Goal: Check status

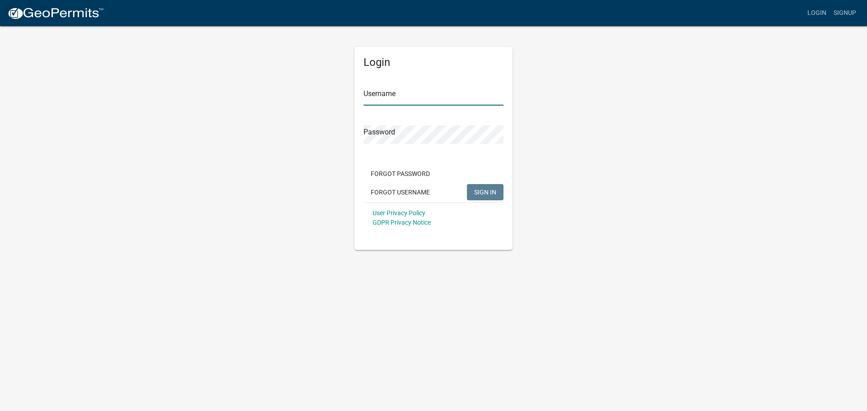
click at [422, 97] on input "Username" at bounding box center [434, 96] width 140 height 19
paste input "mtmarkham"
type input "mtmarkham"
click at [490, 199] on button "SIGN IN" at bounding box center [485, 192] width 37 height 16
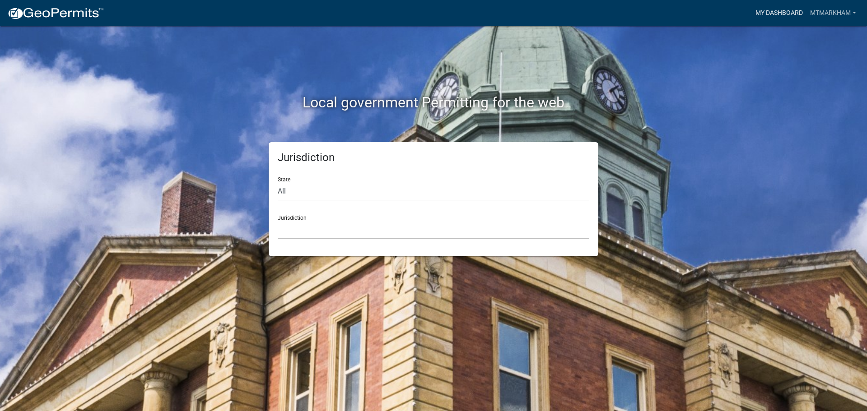
click at [800, 11] on link "My Dashboard" at bounding box center [779, 13] width 55 height 17
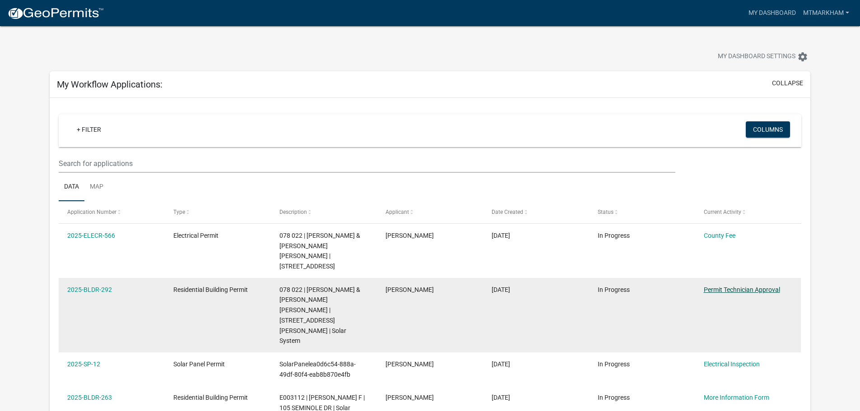
click at [737, 286] on link "Permit Technician Approval" at bounding box center [742, 289] width 76 height 7
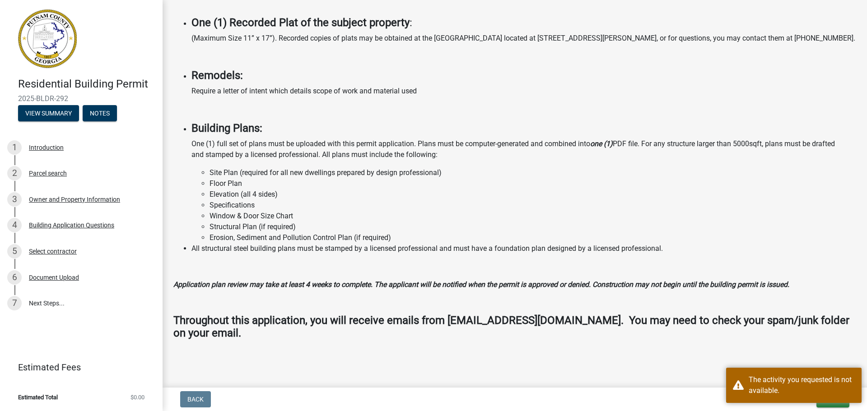
scroll to position [696, 0]
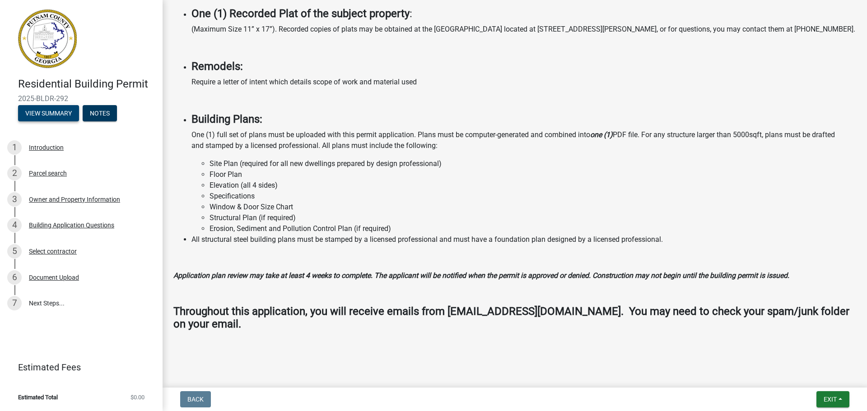
click at [40, 114] on button "View Summary" at bounding box center [48, 113] width 61 height 16
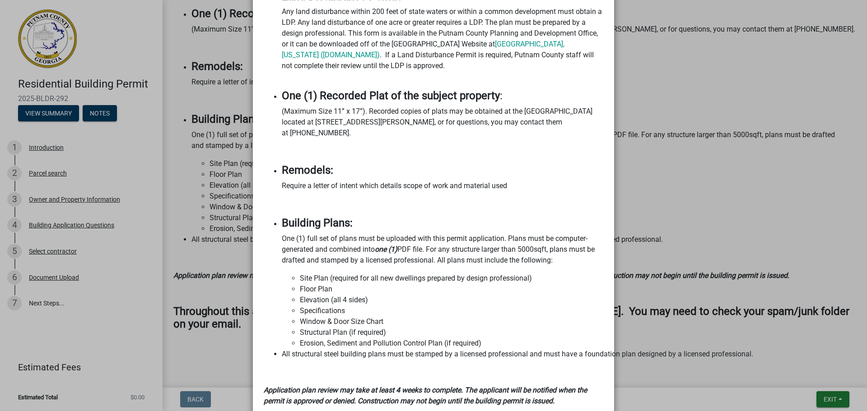
scroll to position [940, 0]
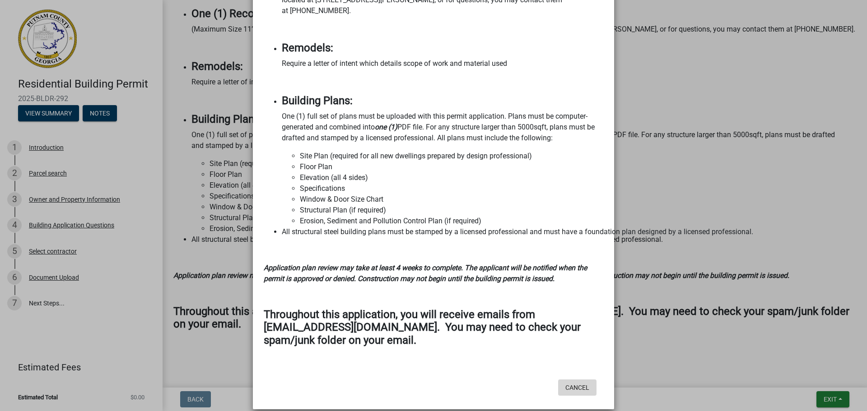
click at [570, 384] on button "Cancel" at bounding box center [577, 388] width 38 height 16
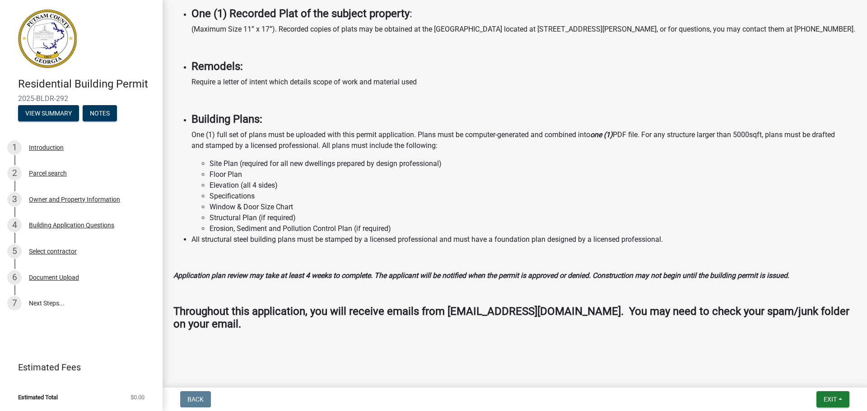
click at [59, 80] on h4 "Residential Building Permit" at bounding box center [86, 84] width 137 height 13
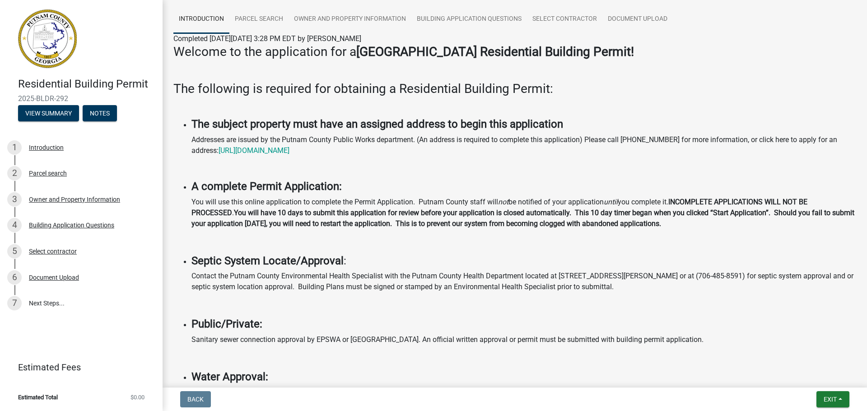
scroll to position [0, 0]
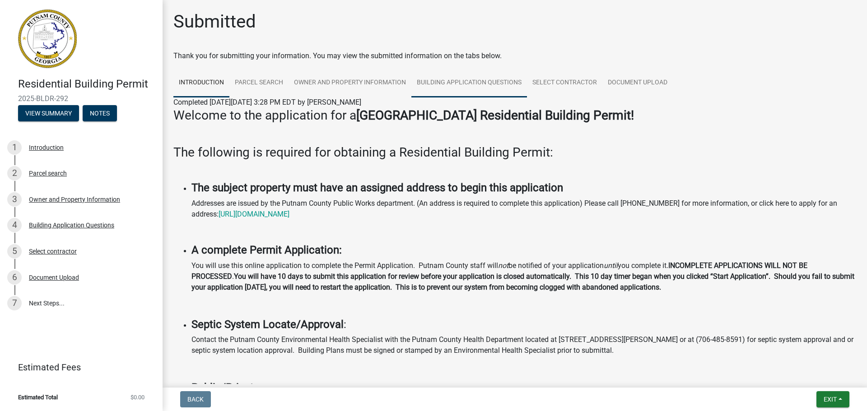
click at [469, 83] on link "Building Application Questions" at bounding box center [469, 83] width 116 height 29
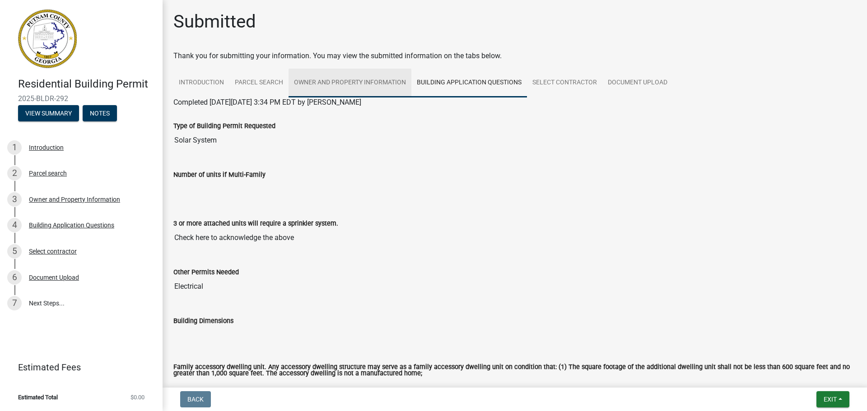
click at [359, 80] on link "Owner and Property Information" at bounding box center [350, 83] width 123 height 29
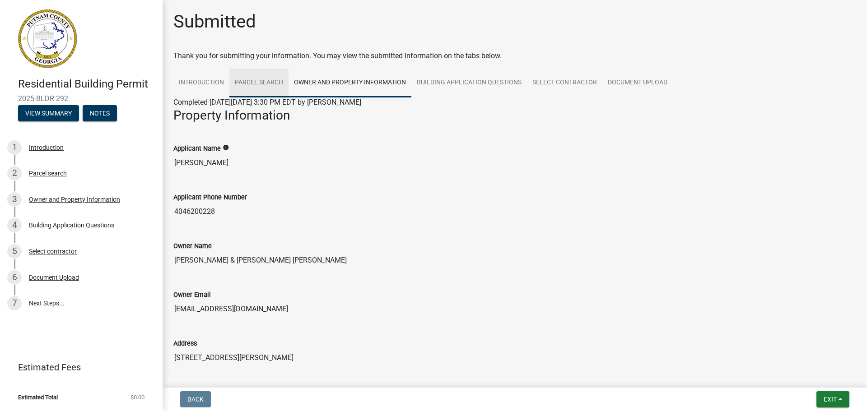
click at [268, 81] on link "Parcel search" at bounding box center [258, 83] width 59 height 29
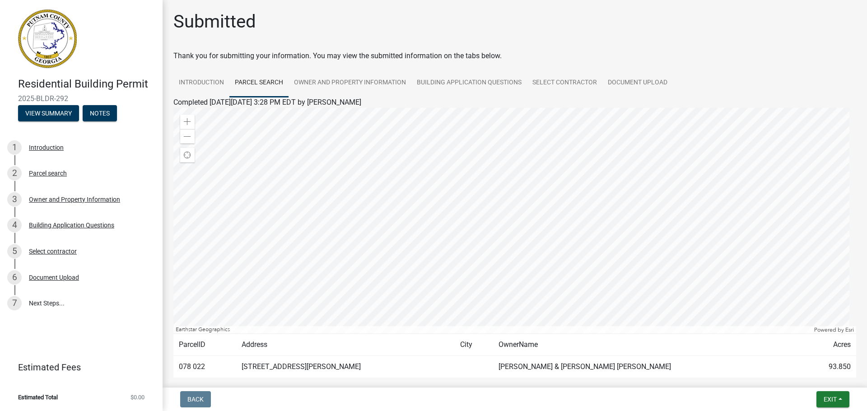
scroll to position [47, 0]
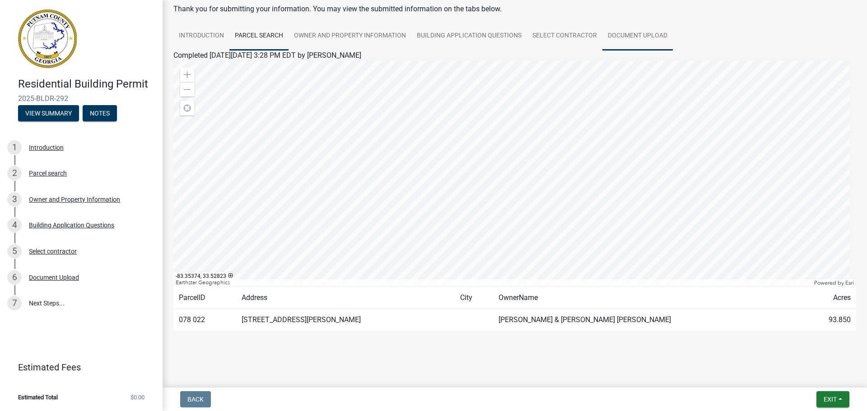
click at [621, 37] on link "Document Upload" at bounding box center [637, 36] width 70 height 29
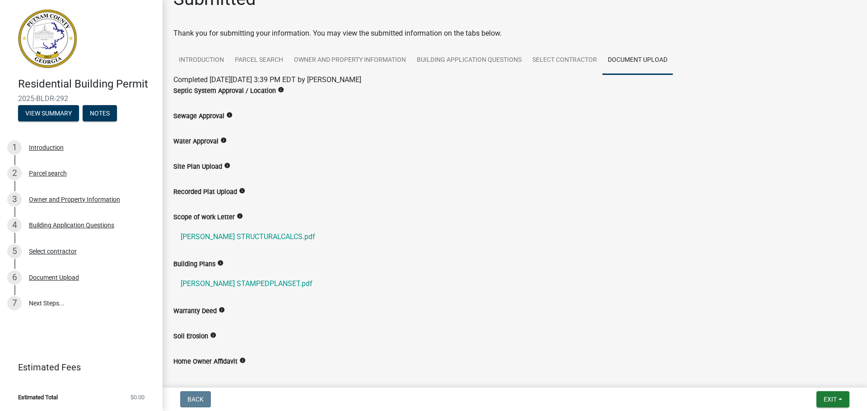
scroll to position [0, 0]
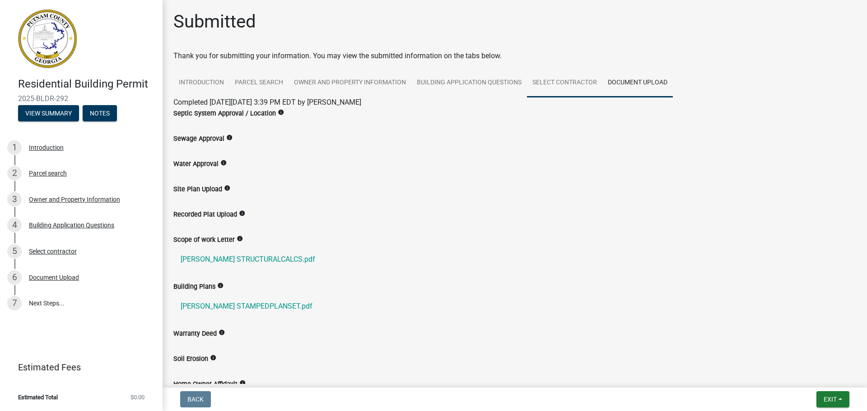
click at [550, 84] on link "Select contractor" at bounding box center [564, 83] width 75 height 29
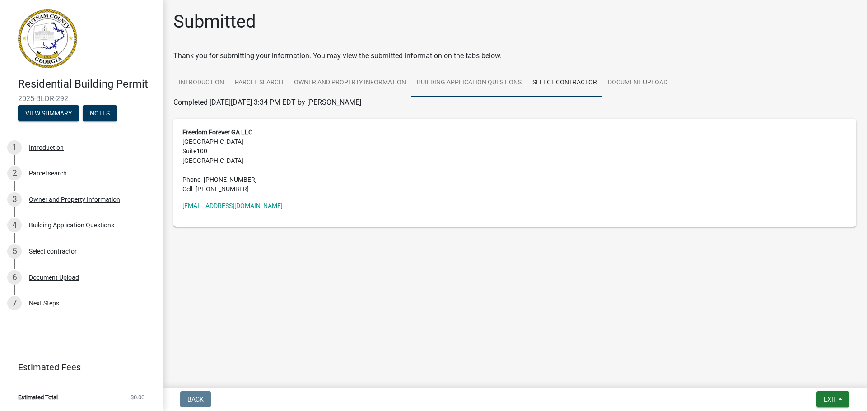
click at [504, 86] on link "Building Application Questions" at bounding box center [469, 83] width 116 height 29
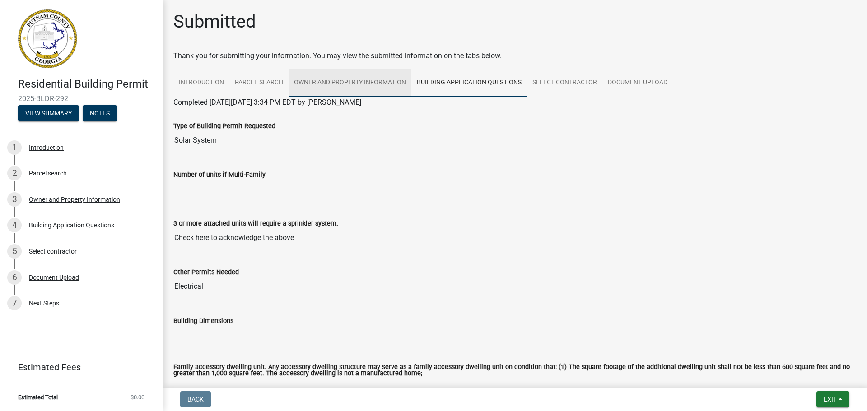
click at [381, 82] on link "Owner and Property Information" at bounding box center [350, 83] width 123 height 29
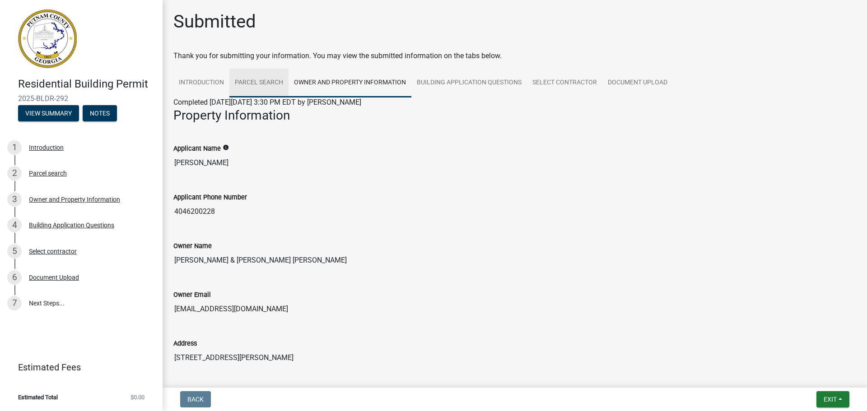
click at [265, 77] on link "Parcel search" at bounding box center [258, 83] width 59 height 29
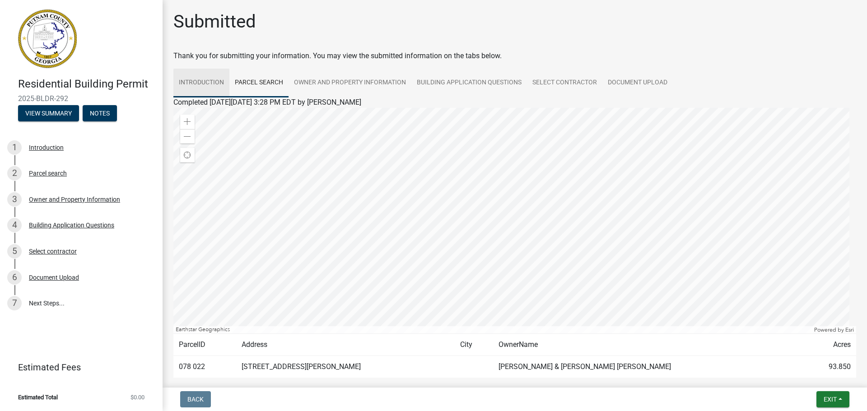
click at [227, 85] on link "Introduction" at bounding box center [201, 83] width 56 height 29
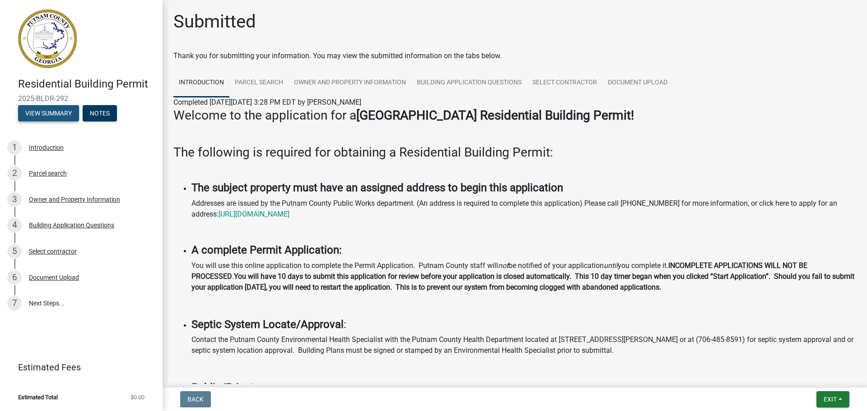
click at [61, 119] on button "View Summary" at bounding box center [48, 113] width 61 height 16
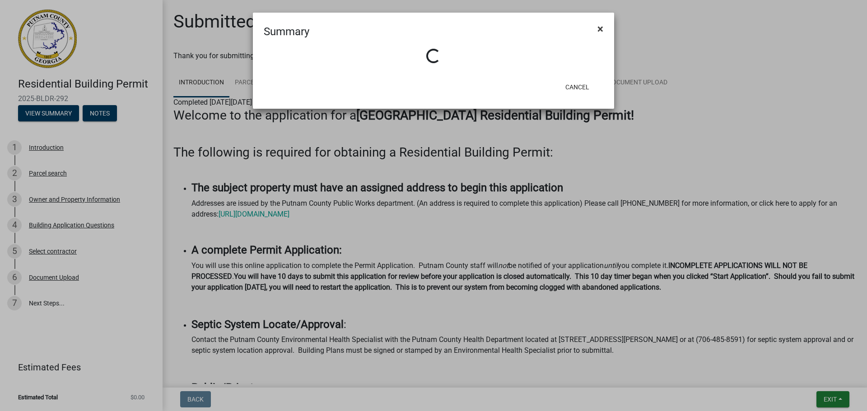
click at [598, 31] on span "×" at bounding box center [600, 29] width 6 height 13
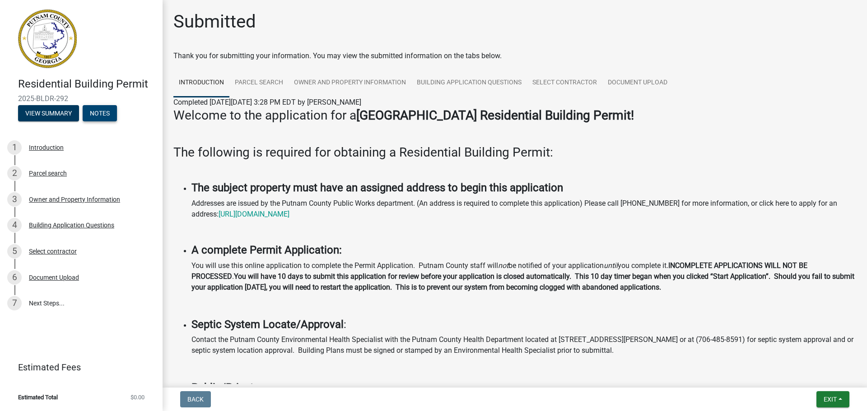
click at [109, 111] on button "Notes" at bounding box center [100, 113] width 34 height 16
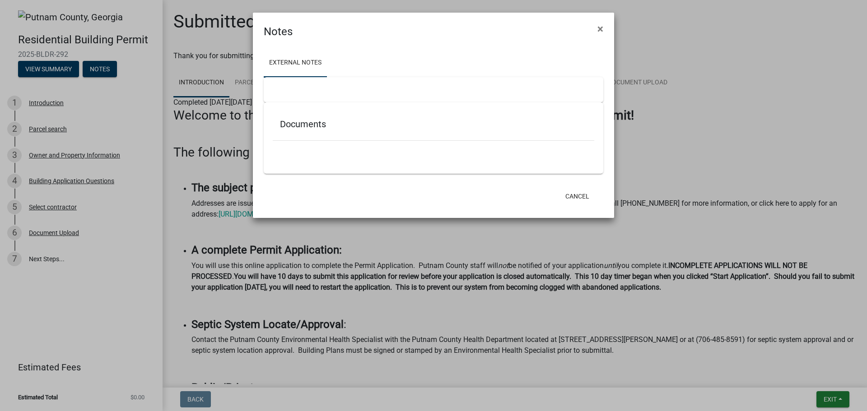
click at [315, 131] on div "Documents" at bounding box center [434, 126] width 322 height 29
click at [588, 199] on button "Cancel" at bounding box center [577, 196] width 38 height 16
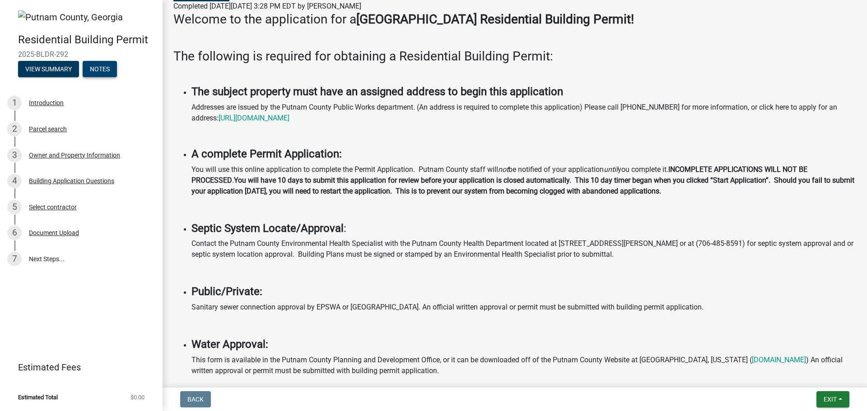
scroll to position [226, 0]
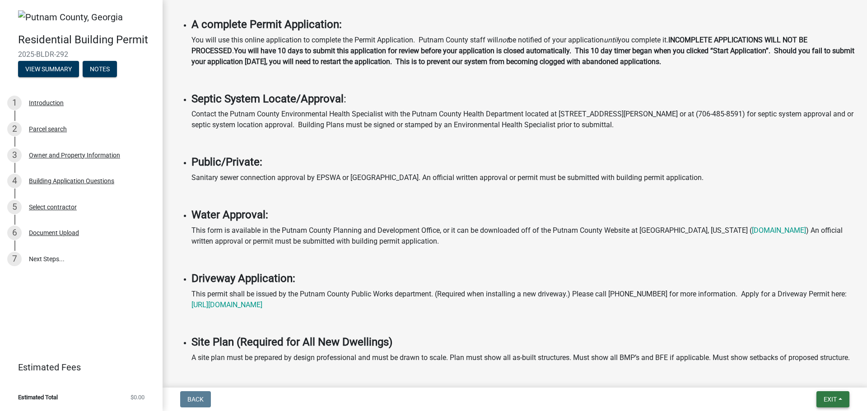
click at [842, 397] on button "Exit" at bounding box center [832, 400] width 33 height 16
